Goal: Task Accomplishment & Management: Manage account settings

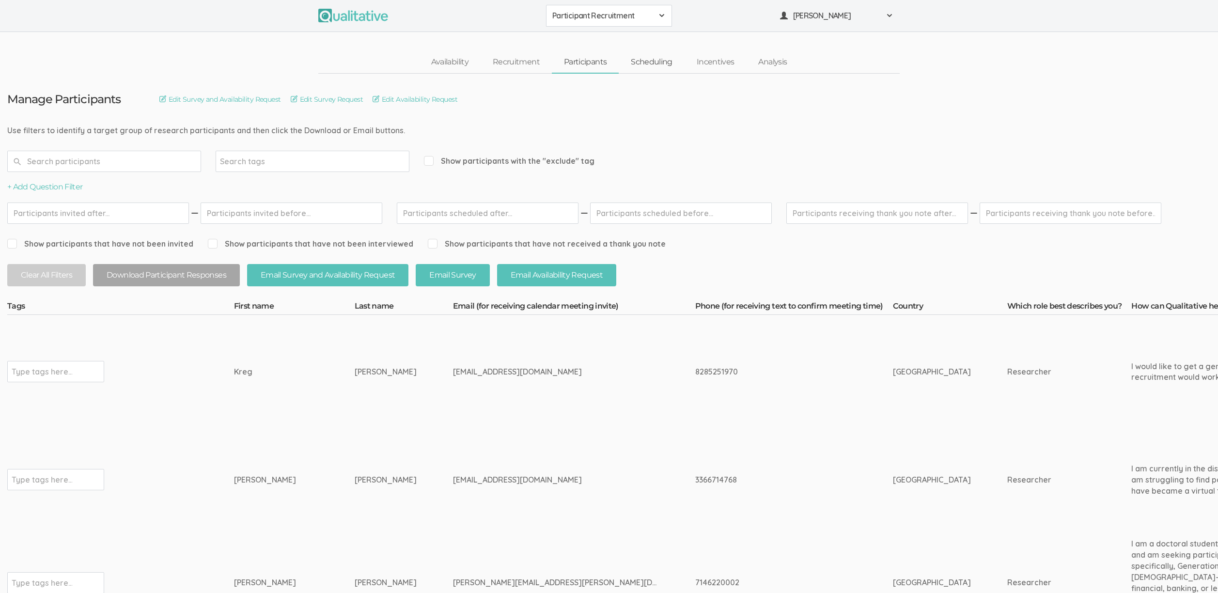
click at [645, 61] on link "Scheduling" at bounding box center [652, 62] width 66 height 21
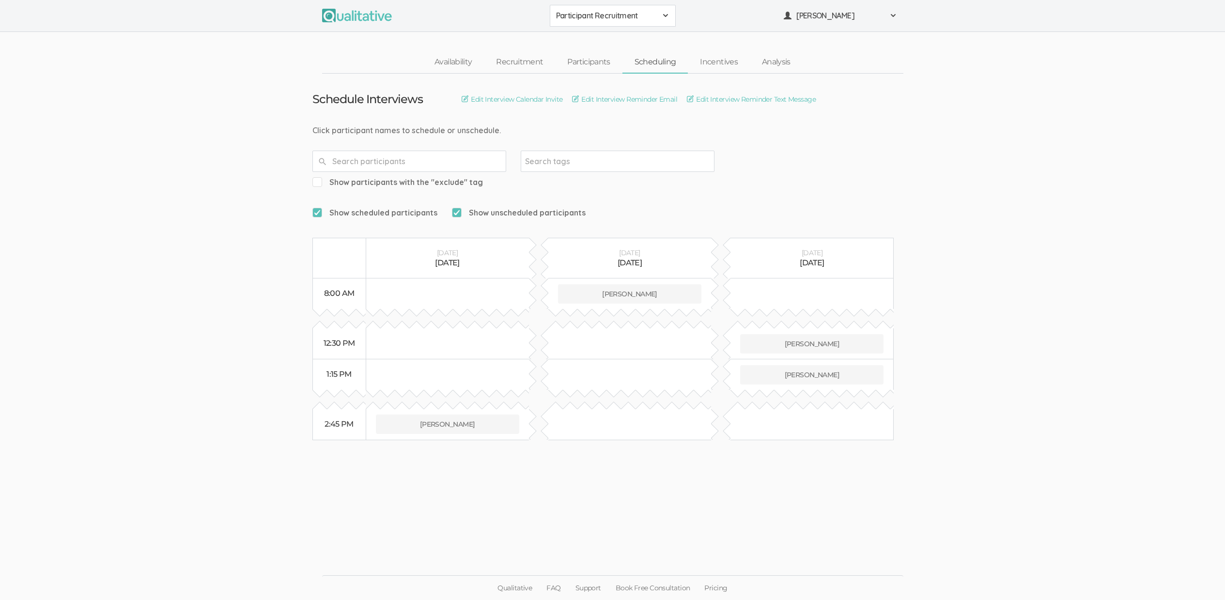
click at [666, 509] on ui-view "Schedule Interviews Edit Interview Calendar Invite Edit Interview Reminder Emai…" at bounding box center [612, 300] width 1225 height 453
click at [568, 378] on div "[EMAIL_ADDRESS][DOMAIN_NAME]" at bounding box center [594, 383] width 92 height 22
copy div "[EMAIL_ADDRESS][DOMAIN_NAME]"
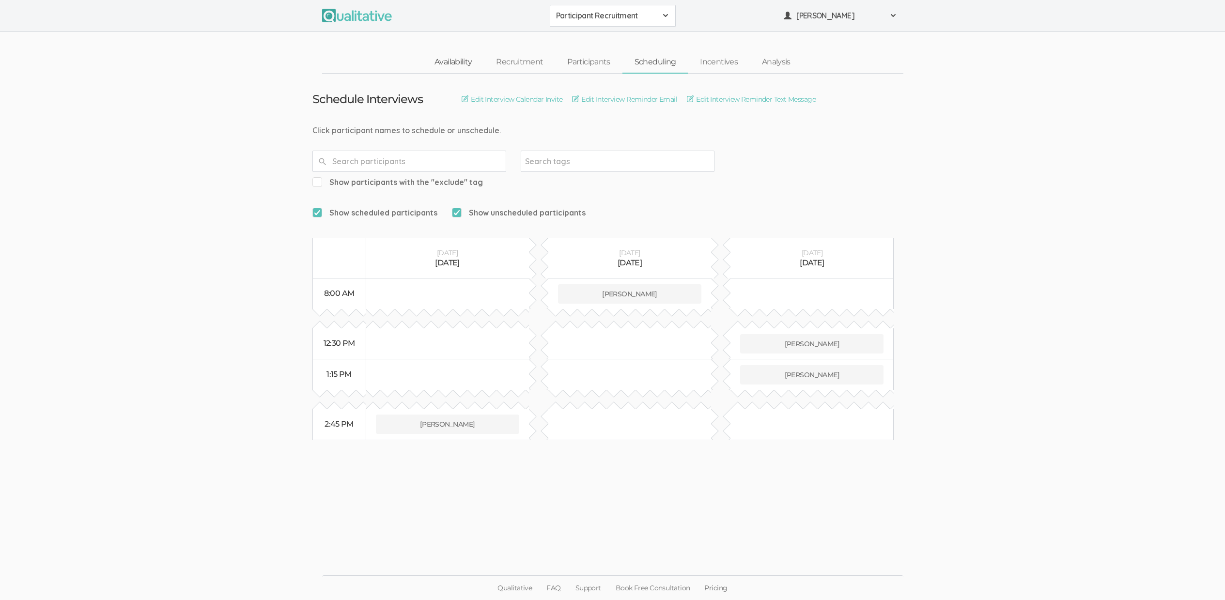
click at [460, 63] on link "Availability" at bounding box center [453, 62] width 62 height 21
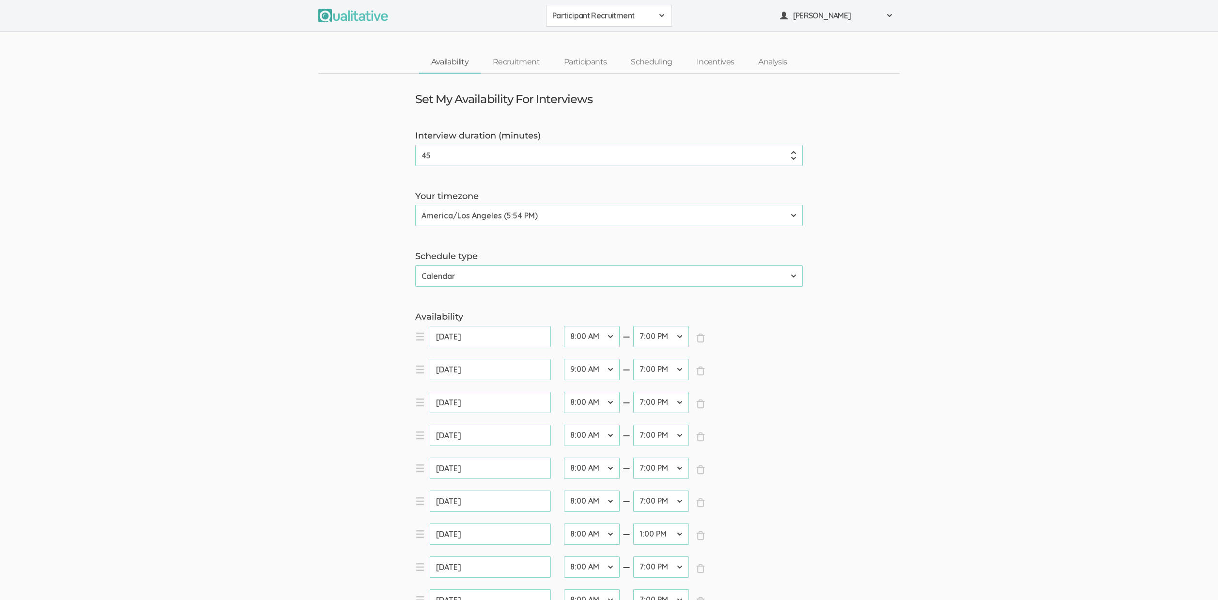
click at [661, 337] on select "12:00 AM 12:30 AM 1:00 AM 1:30 AM 2:00 AM 2:30 AM 3:00 AM 3:30 AM 4:00 AM 4:30 …" at bounding box center [661, 336] width 56 height 21
select select "29"
click at [633, 326] on select "12:00 AM 12:30 AM 1:00 AM 1:30 AM 2:00 AM 2:30 AM 3:00 AM 3:30 AM 4:00 AM 4:30 …" at bounding box center [661, 336] width 56 height 21
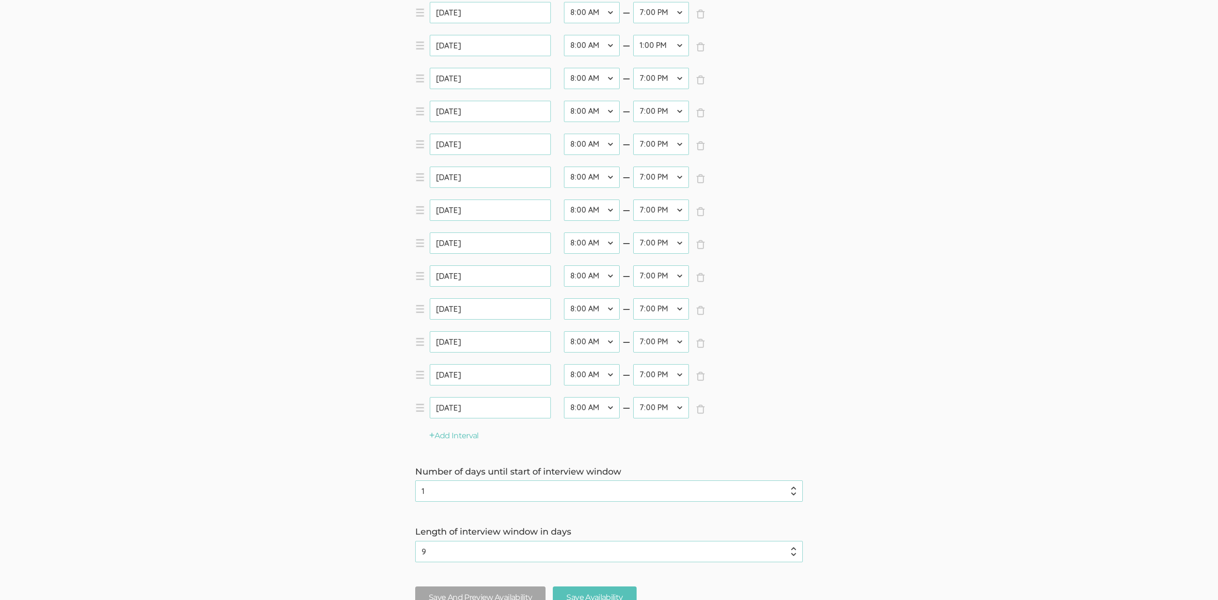
scroll to position [583, 0]
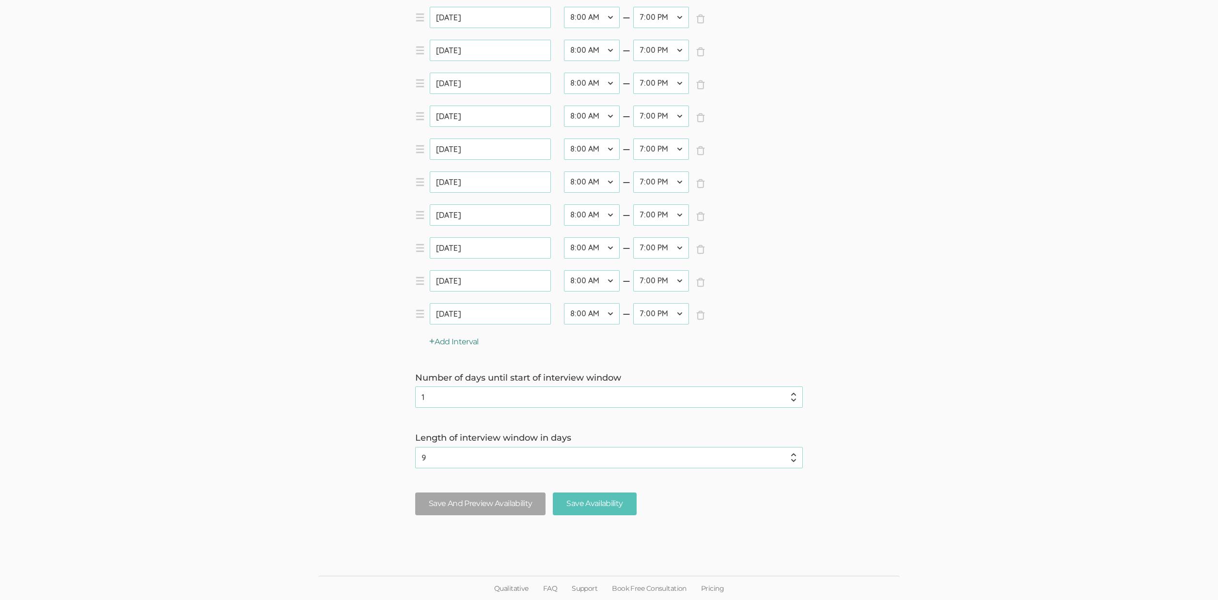
click at [466, 345] on button "Add Interval" at bounding box center [453, 342] width 49 height 11
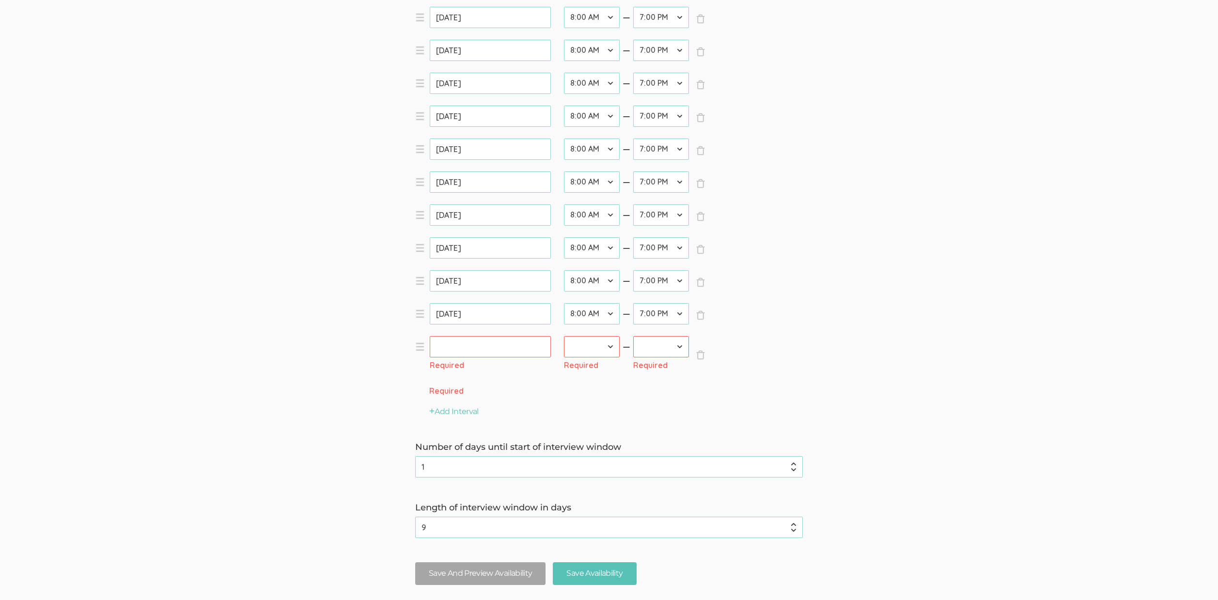
click at [491, 350] on input "text" at bounding box center [490, 346] width 121 height 21
click at [529, 448] on link "26" at bounding box center [533, 447] width 16 height 14
type input "Sep 26, 2025"
click at [594, 346] on select "12:00 AM 12:30 AM 1:00 AM 1:30 AM 2:00 AM 2:30 AM 3:00 AM 3:30 AM 4:00 AM 4:30 …" at bounding box center [592, 346] width 56 height 21
select select "34"
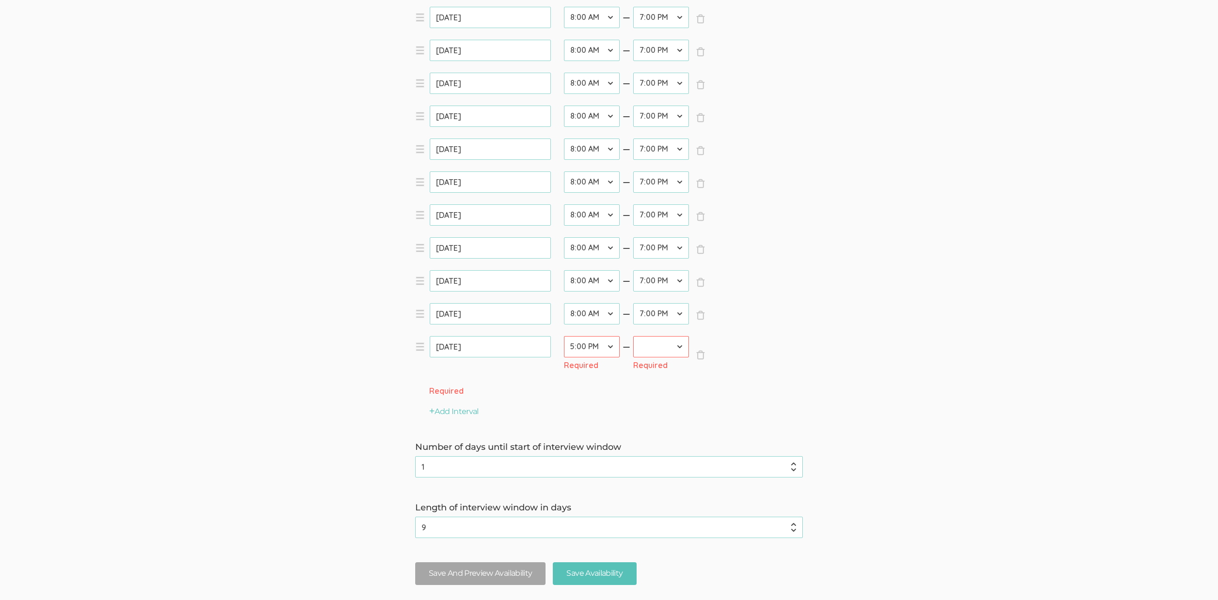
click at [564, 336] on select "12:00 AM 12:30 AM 1:00 AM 1:30 AM 2:00 AM 2:30 AM 3:00 AM 3:30 AM 4:00 AM 4:30 …" at bounding box center [592, 346] width 56 height 21
click at [662, 351] on select "12:00 AM 12:30 AM 1:00 AM 1:30 AM 2:00 AM 2:30 AM 3:00 AM 3:30 AM 4:00 AM 4:30 …" at bounding box center [661, 346] width 56 height 21
select select "38"
click at [633, 336] on select "12:00 AM 12:30 AM 1:00 AM 1:30 AM 2:00 AM 2:30 AM 3:00 AM 3:30 AM 4:00 AM 4:30 …" at bounding box center [661, 346] width 56 height 21
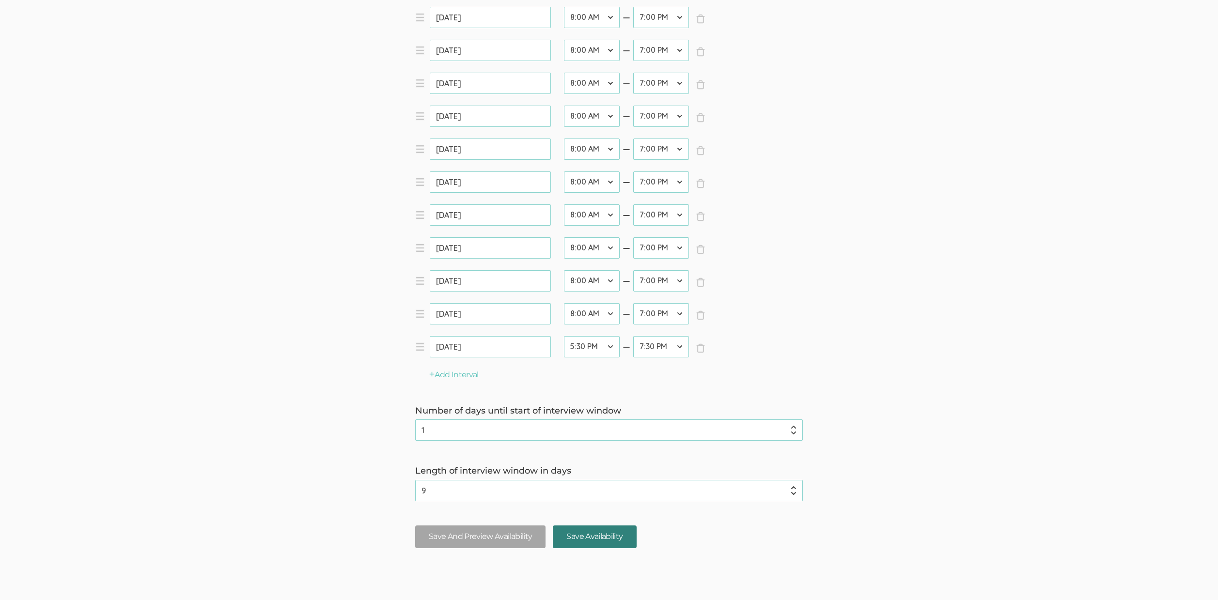
click at [602, 542] on input "Save Availability" at bounding box center [594, 537] width 83 height 23
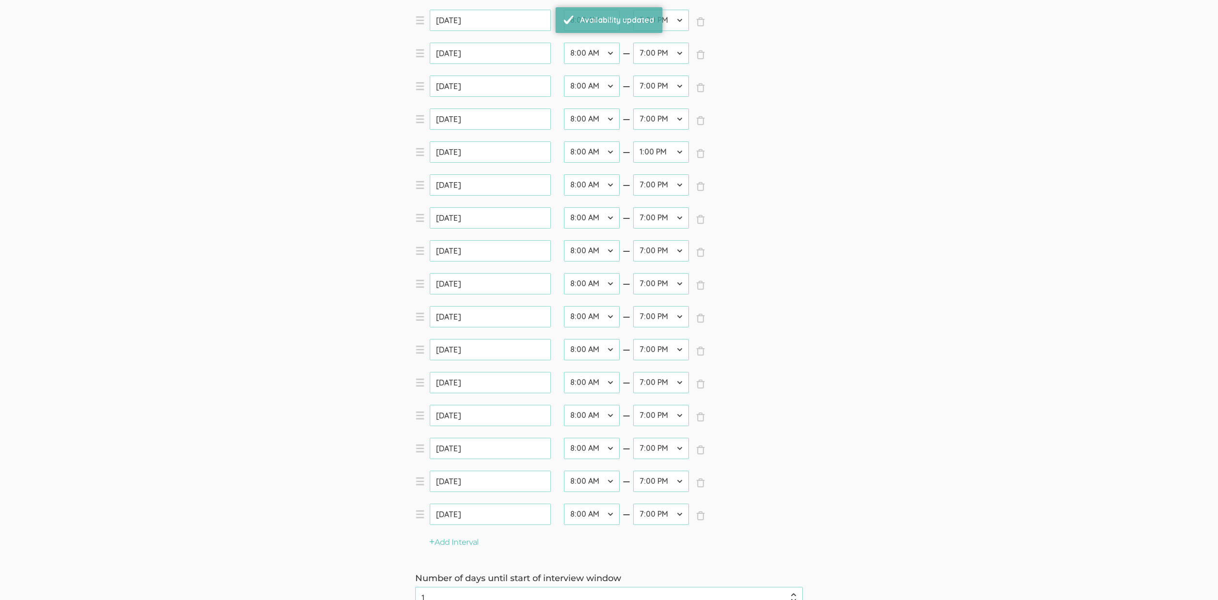
scroll to position [616, 0]
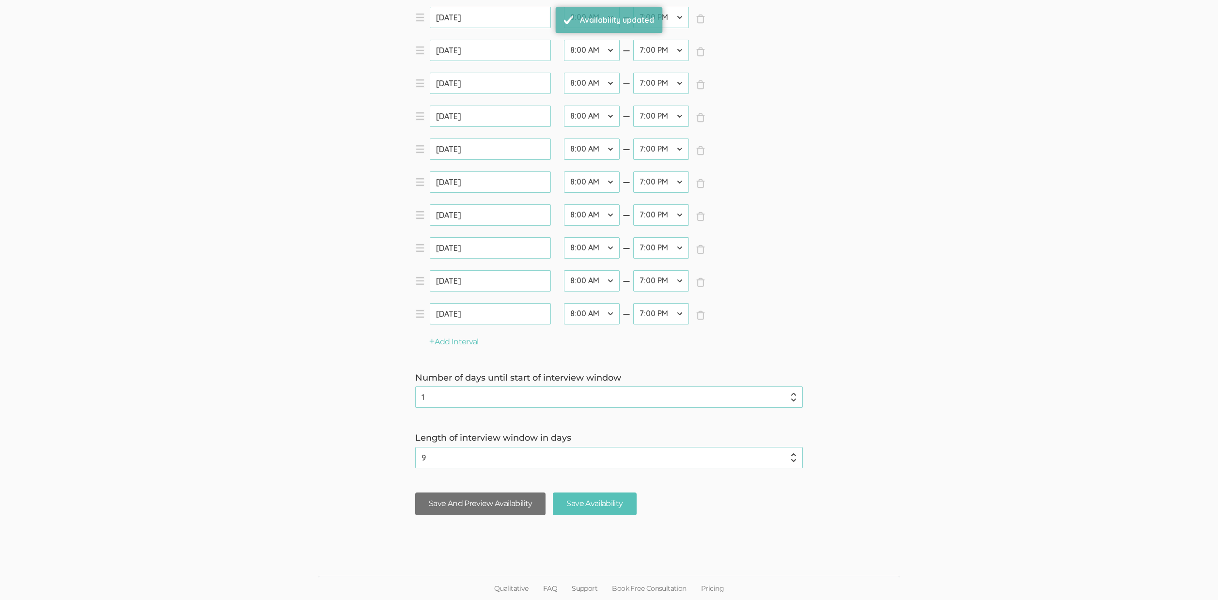
click at [492, 509] on button "Save And Preview Availability" at bounding box center [480, 504] width 130 height 23
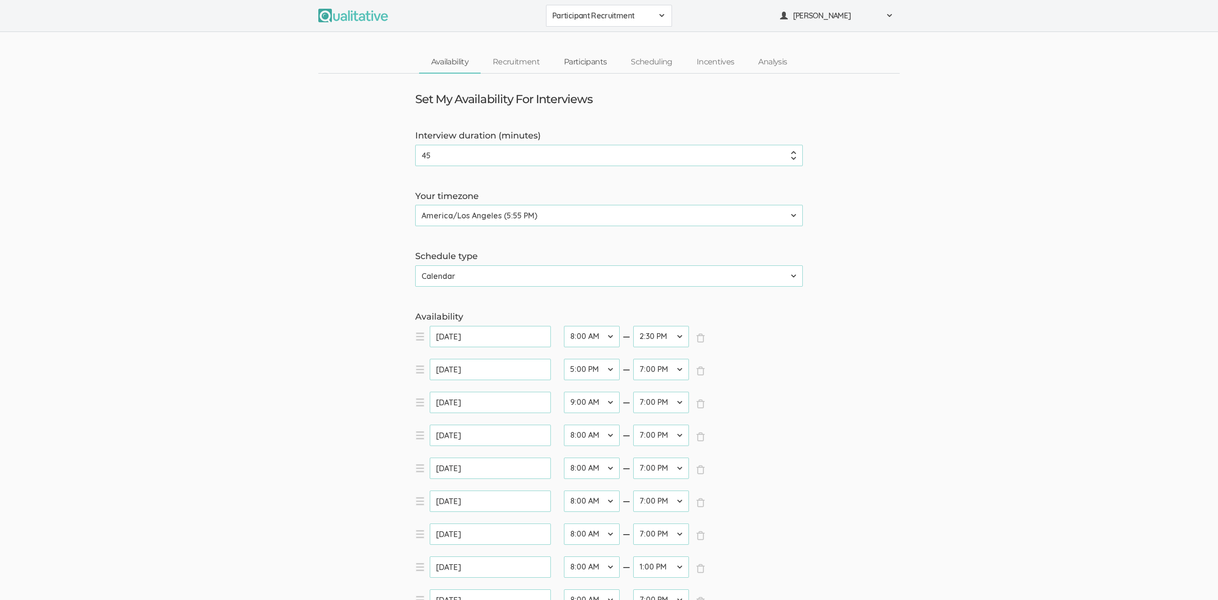
click at [578, 62] on link "Participants" at bounding box center [585, 62] width 67 height 21
